Goal: Information Seeking & Learning: Learn about a topic

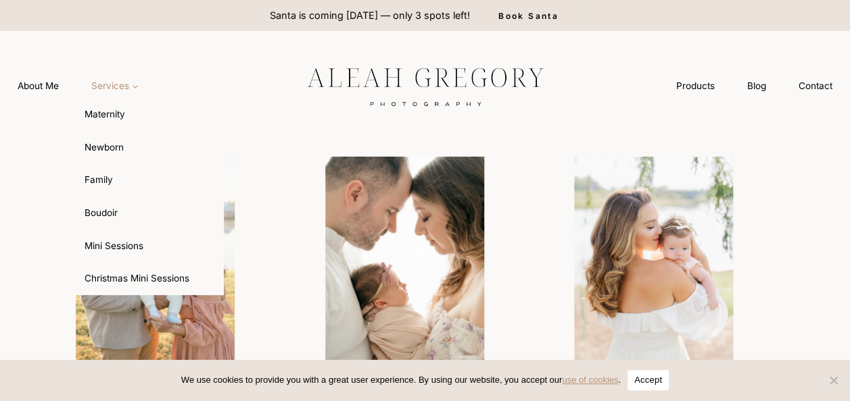
click at [103, 77] on link "Services Expand" at bounding box center [115, 86] width 80 height 25
click at [107, 120] on link "Maternity" at bounding box center [149, 115] width 149 height 32
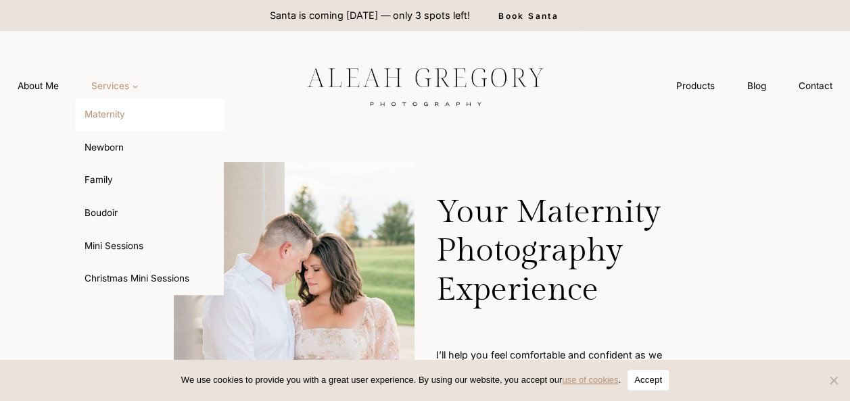
click at [123, 91] on span "Services Expand" at bounding box center [114, 86] width 47 height 14
click at [115, 147] on link "Newborn" at bounding box center [149, 147] width 149 height 32
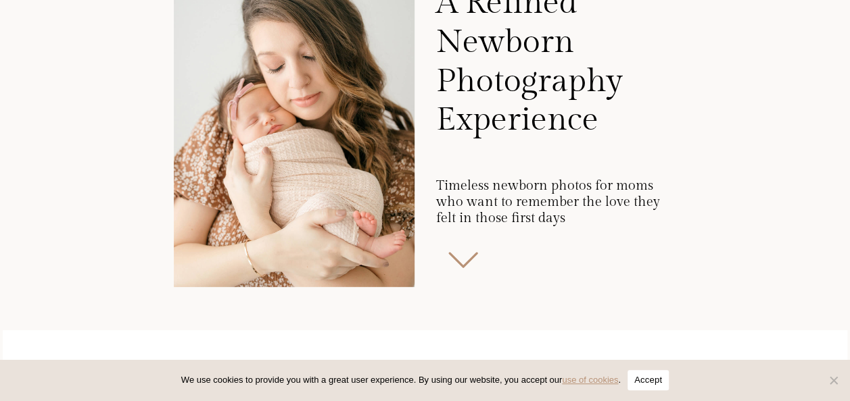
scroll to position [228, 0]
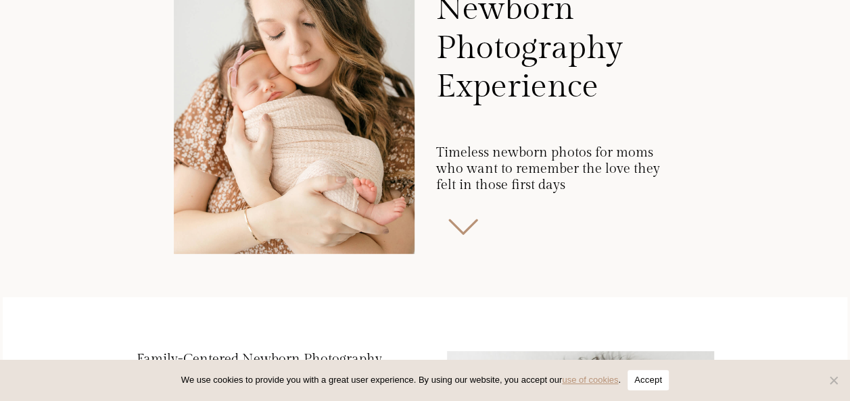
click at [641, 375] on button "Accept" at bounding box center [647, 380] width 41 height 20
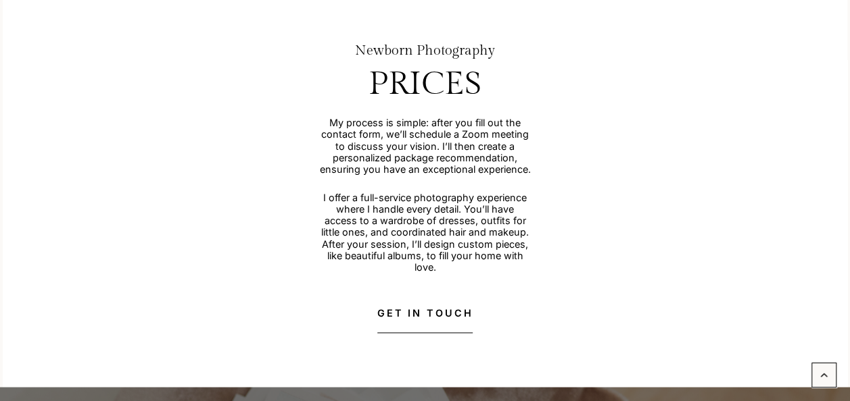
scroll to position [3484, 0]
